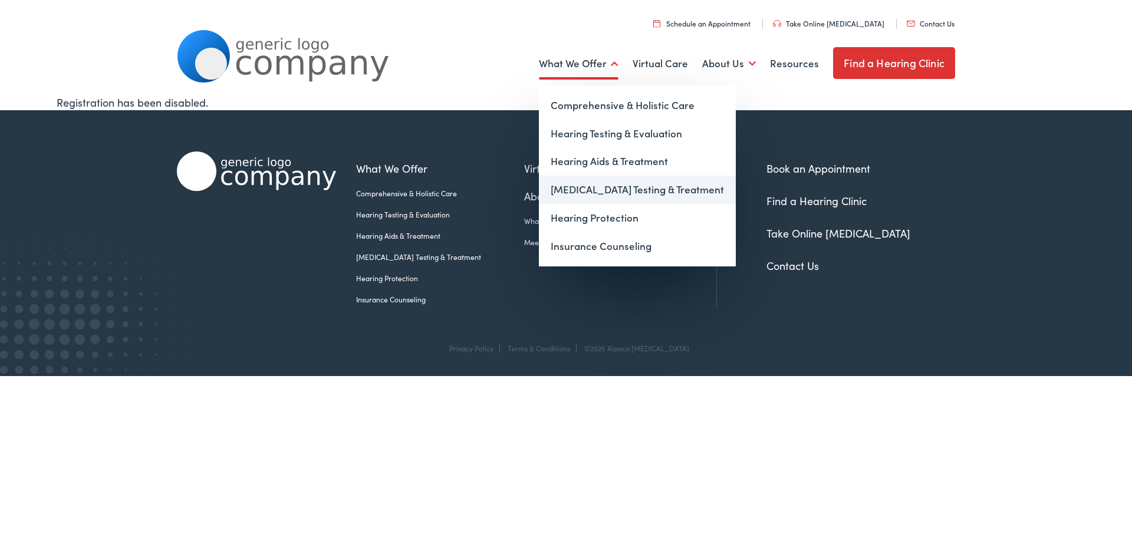
click at [580, 192] on link "[MEDICAL_DATA] Testing & Treatment" at bounding box center [637, 190] width 197 height 28
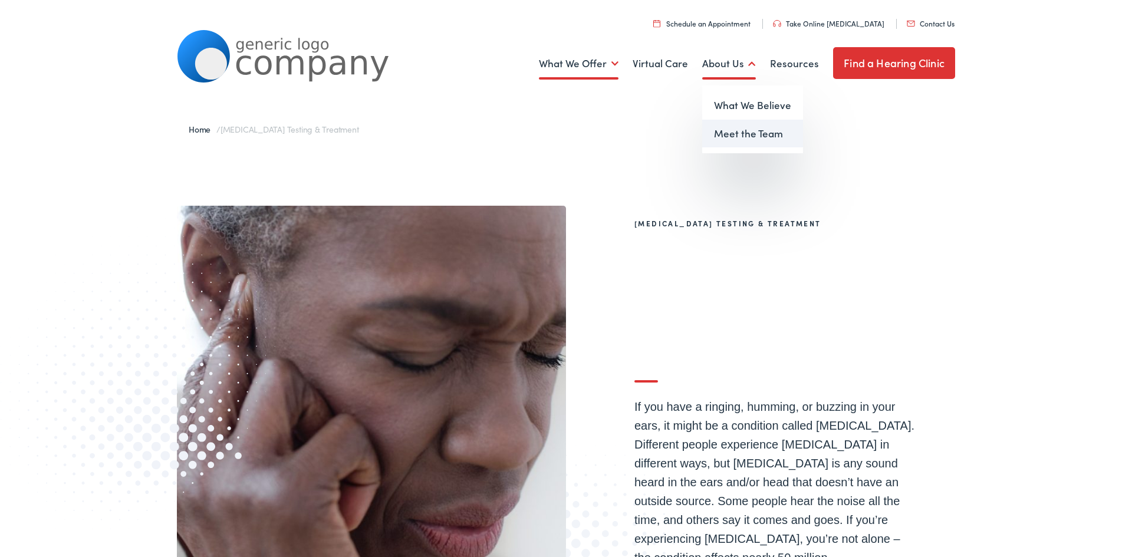
click at [735, 137] on link "Meet the Team" at bounding box center [752, 134] width 101 height 28
